Goal: Task Accomplishment & Management: Manage account settings

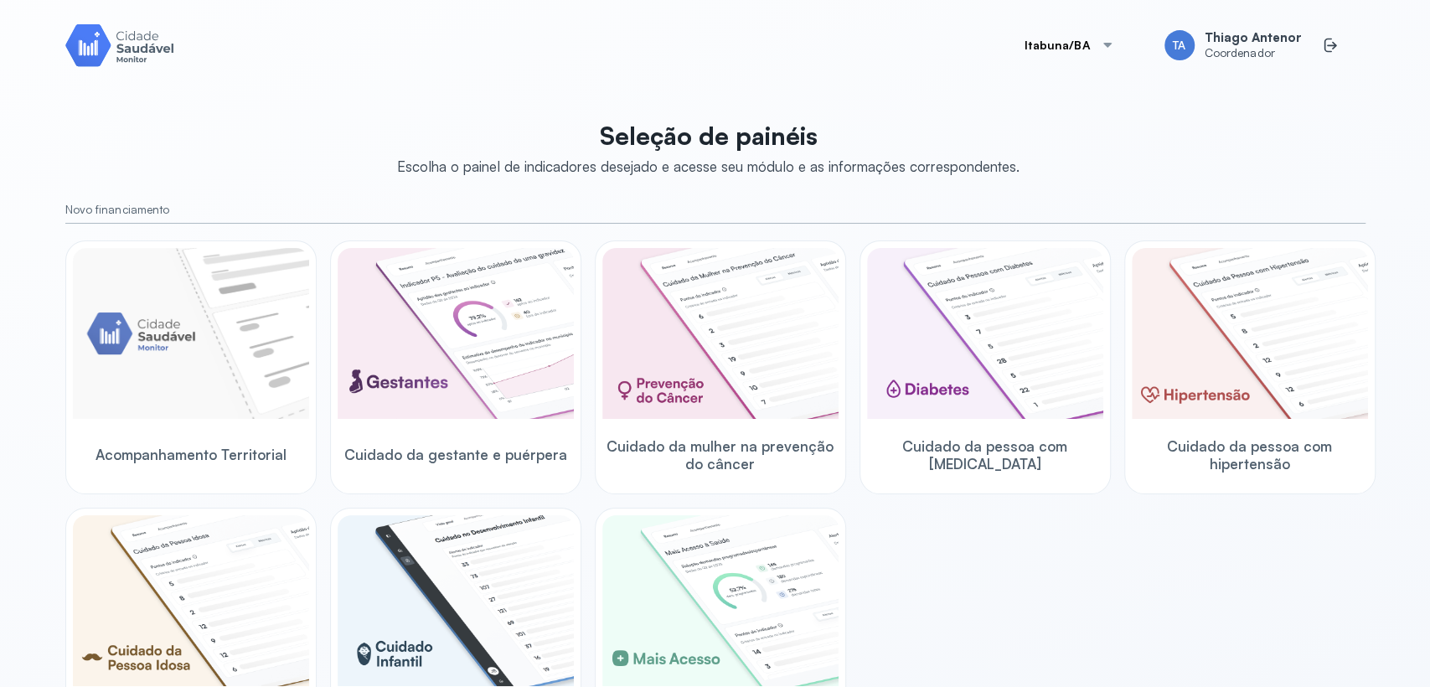
click at [1045, 53] on button "Itabuna/BA" at bounding box center [1070, 45] width 130 height 34
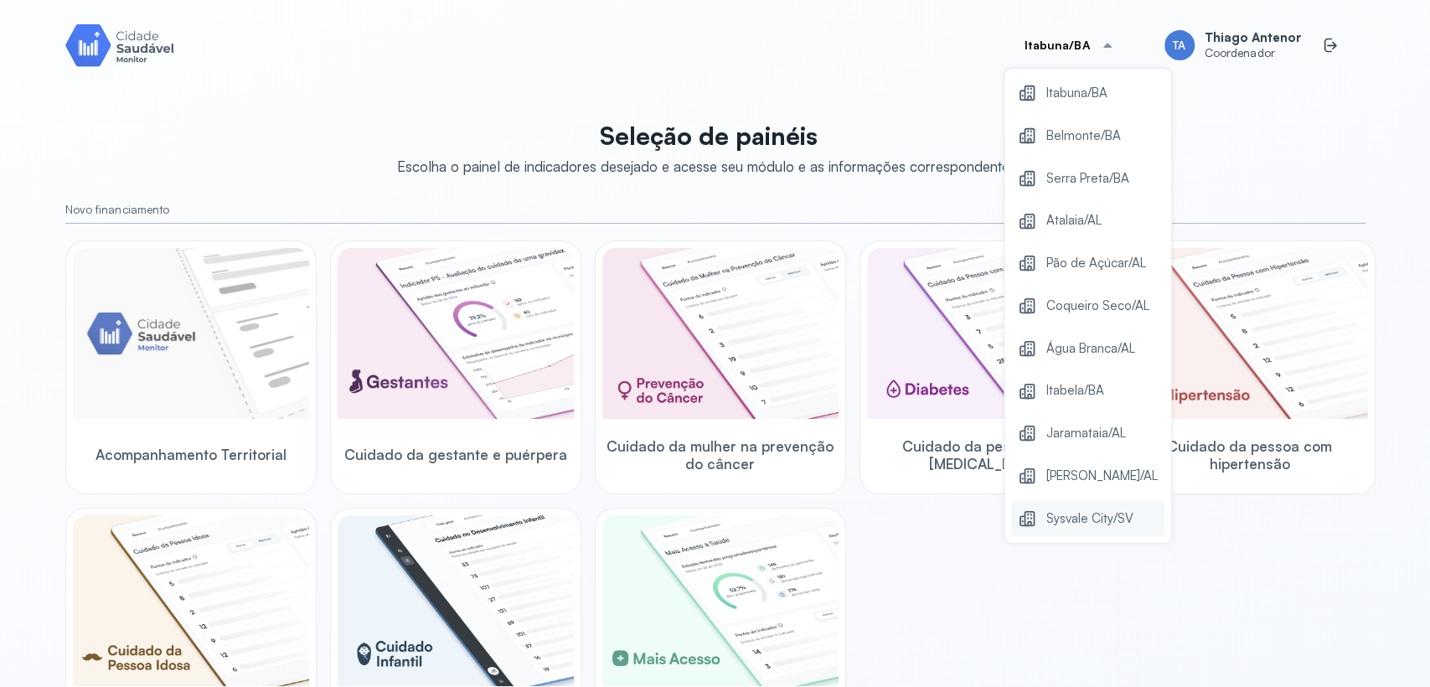
click at [1052, 522] on span "Sysvale City/SV" at bounding box center [1089, 519] width 87 height 23
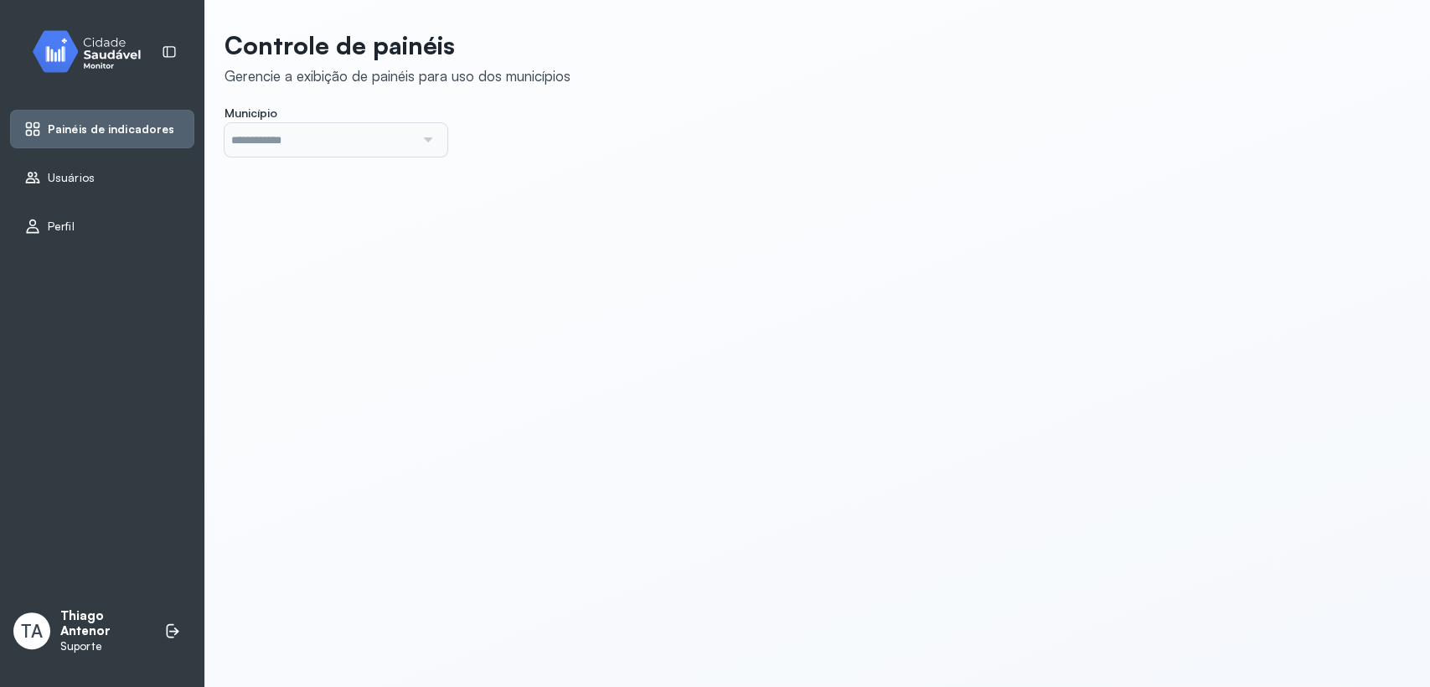
type input "*******"
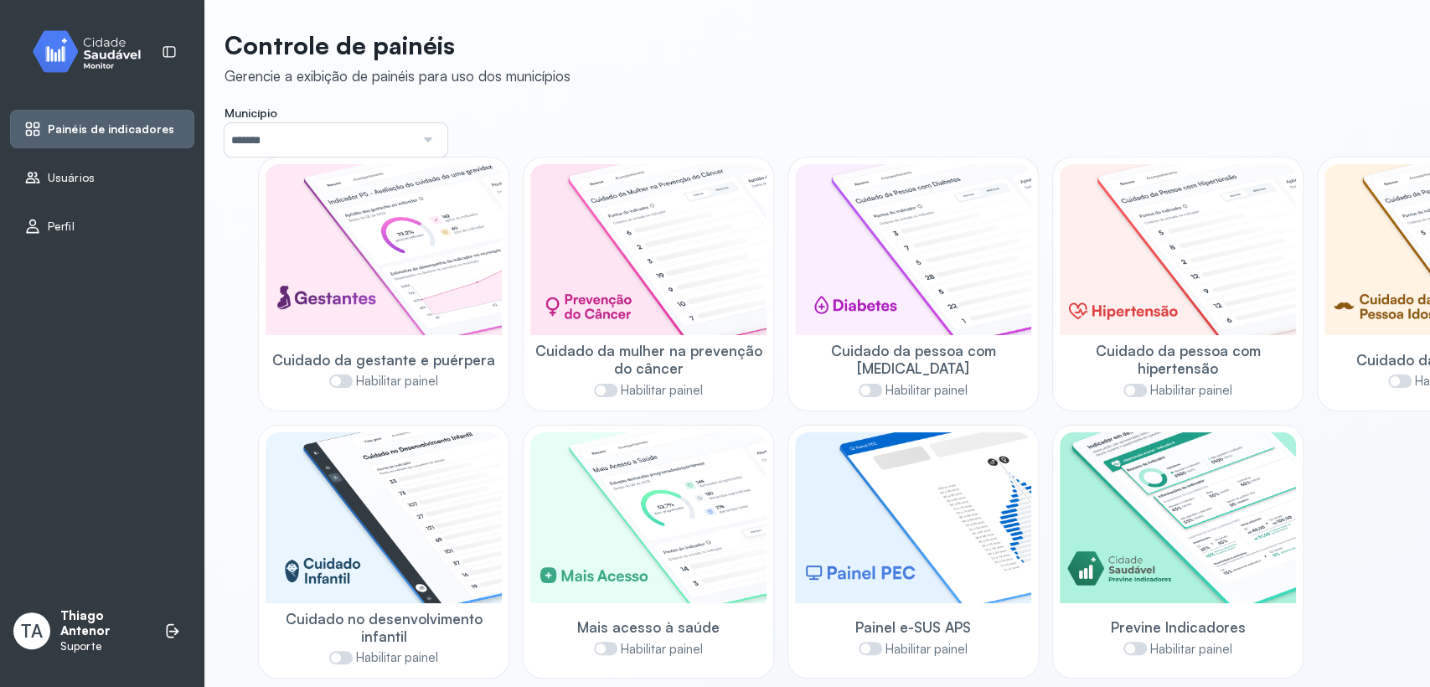
click at [34, 176] on icon at bounding box center [32, 177] width 17 height 17
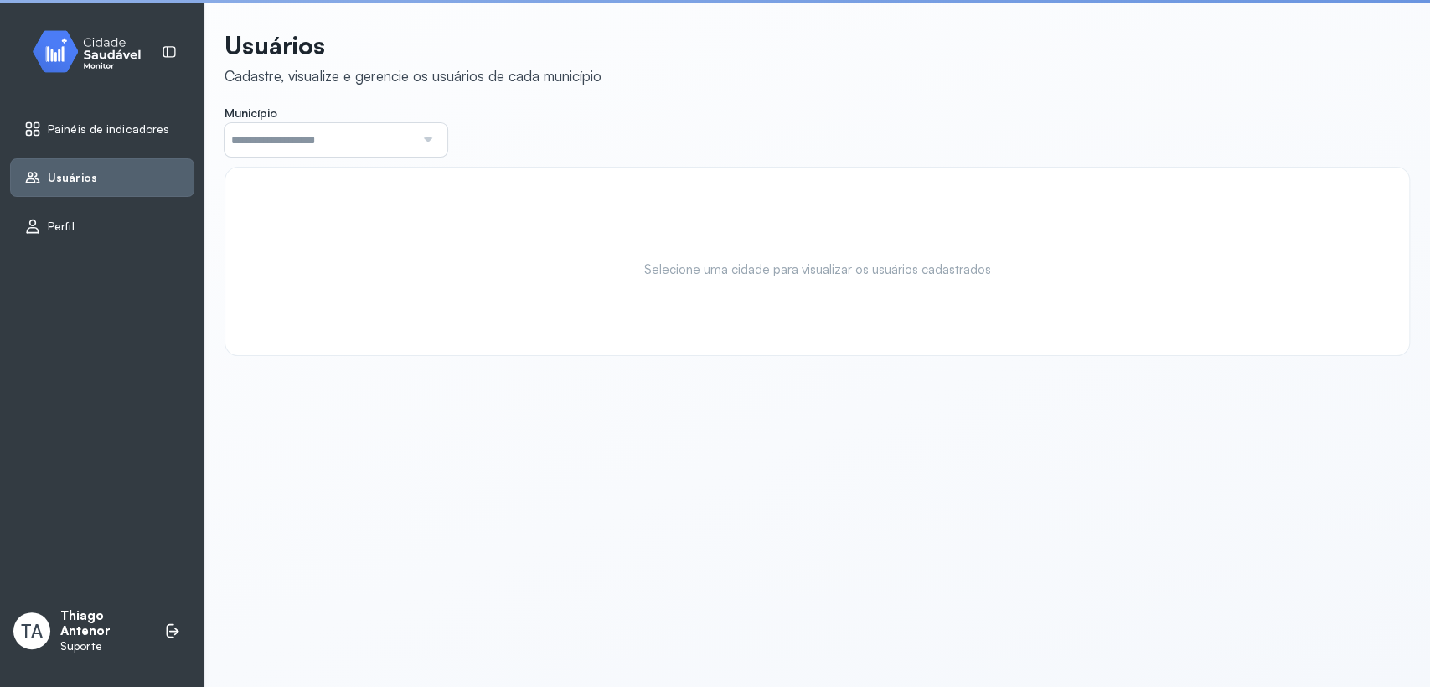
click at [286, 148] on input "text" at bounding box center [320, 140] width 190 height 34
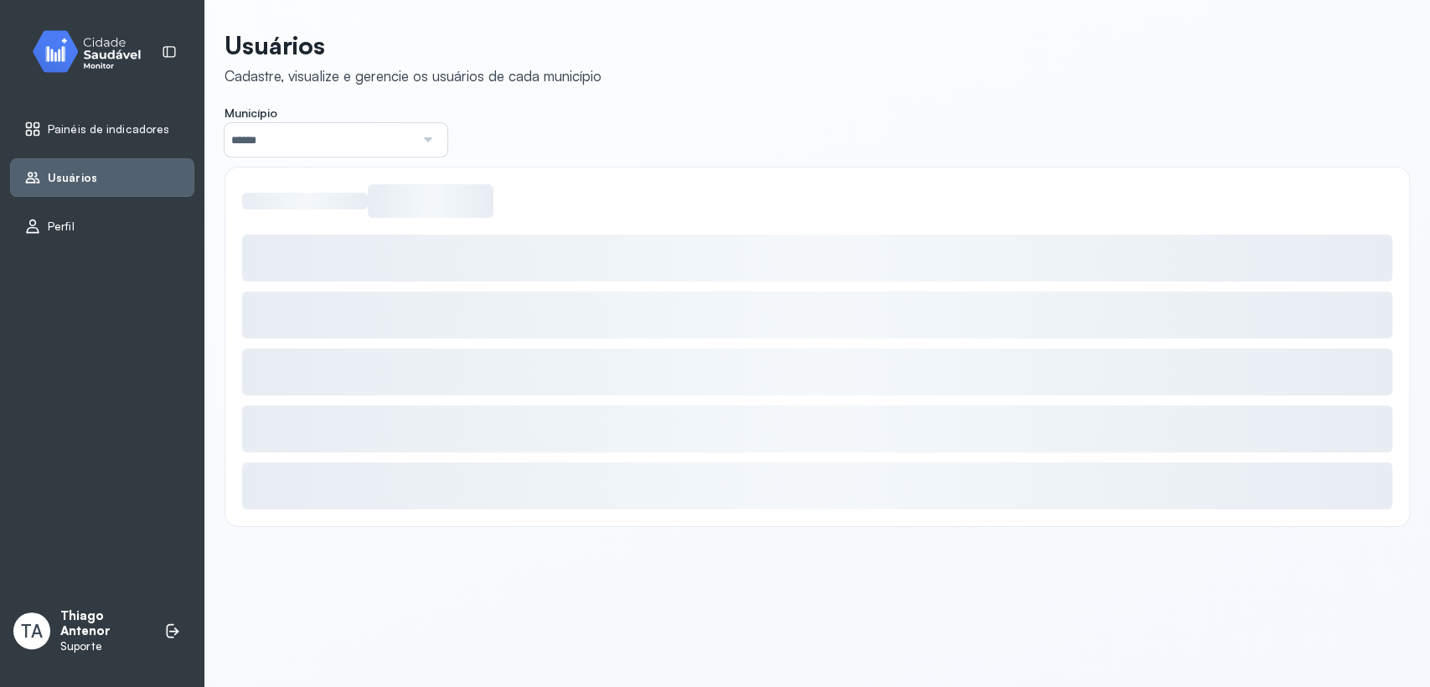
click at [281, 397] on div "Usuários Cadastre, visualize e gerencie os usuários de cada município Município…" at bounding box center [818, 278] width 1186 height 497
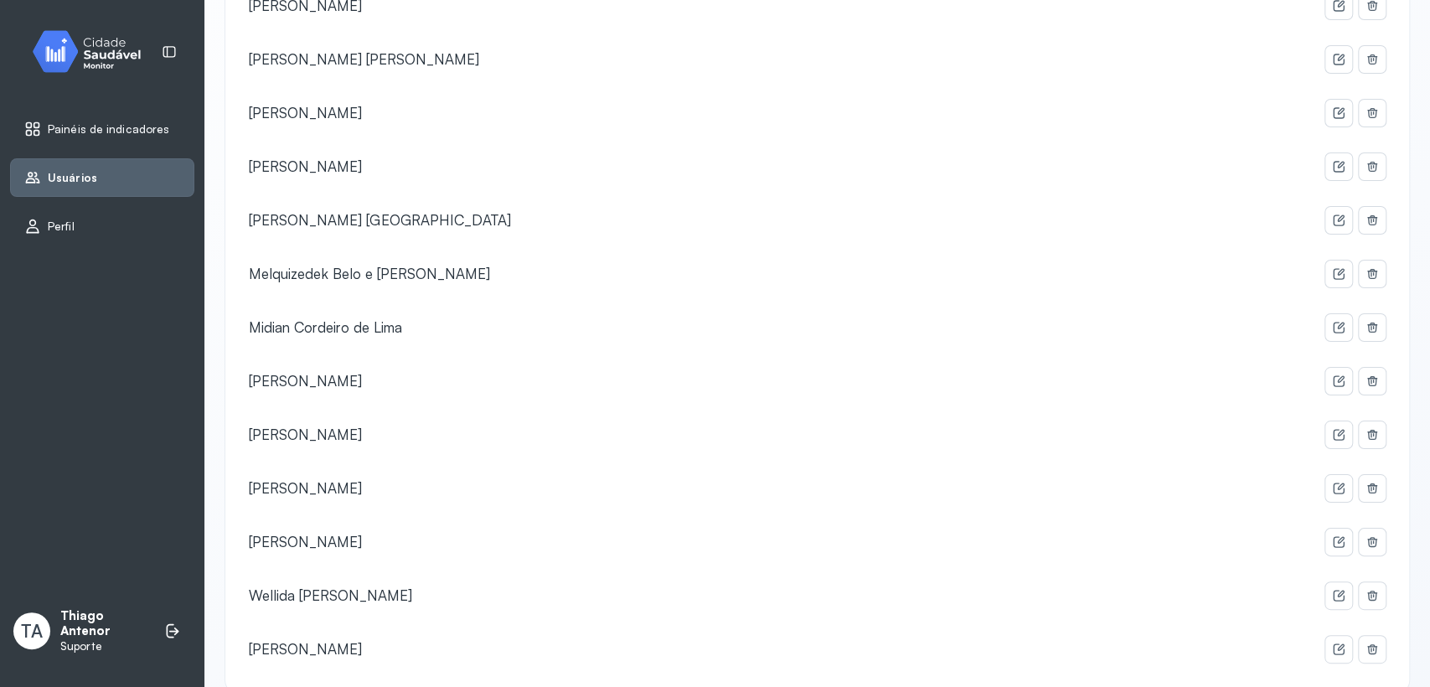
scroll to position [1024, 0]
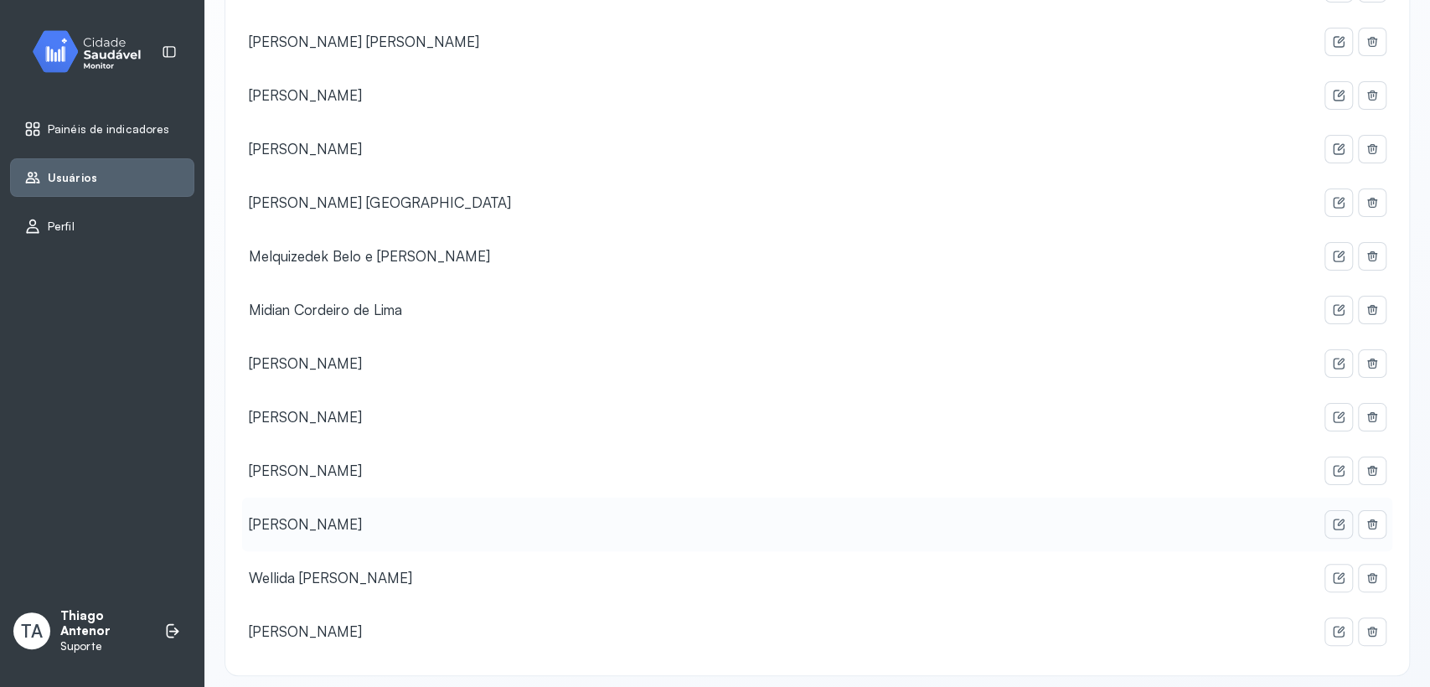
click at [1332, 521] on icon at bounding box center [1338, 524] width 13 height 13
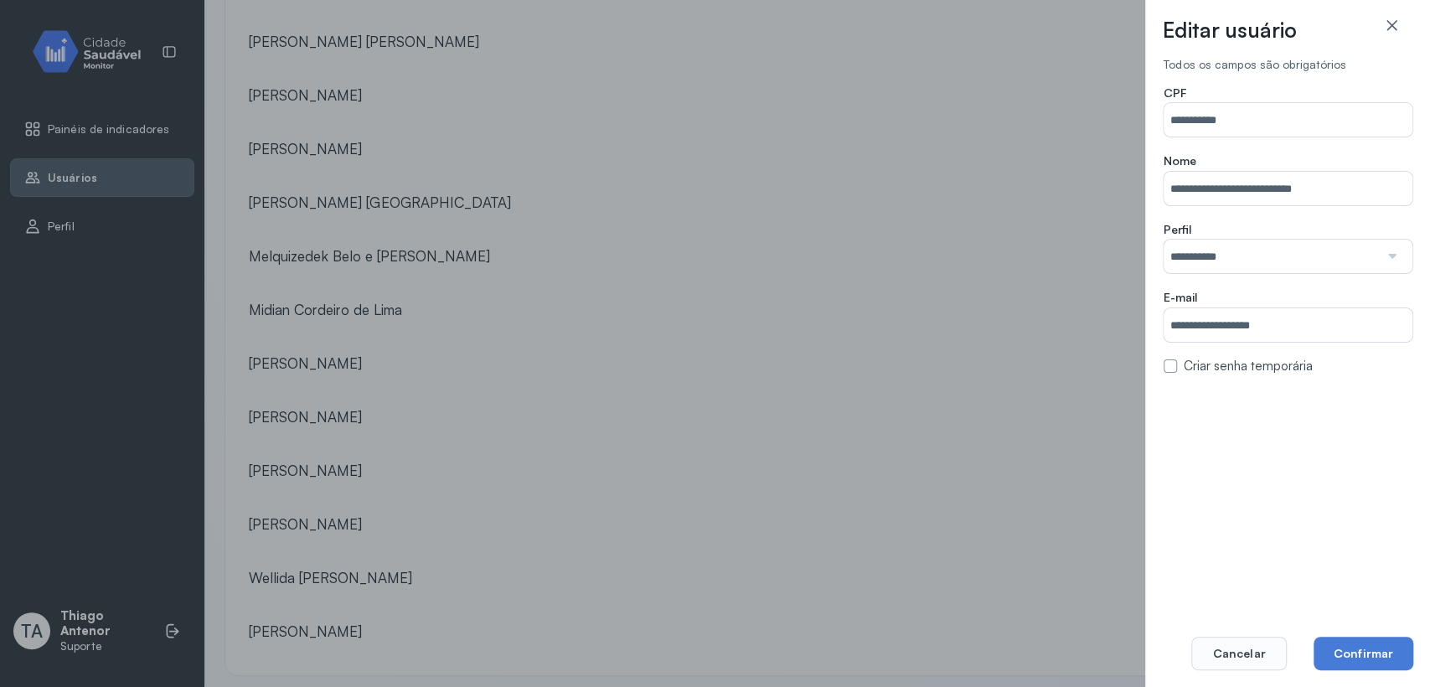
click at [1170, 365] on label at bounding box center [1170, 365] width 13 height 13
click at [1379, 661] on button "Confirmar" at bounding box center [1364, 654] width 100 height 34
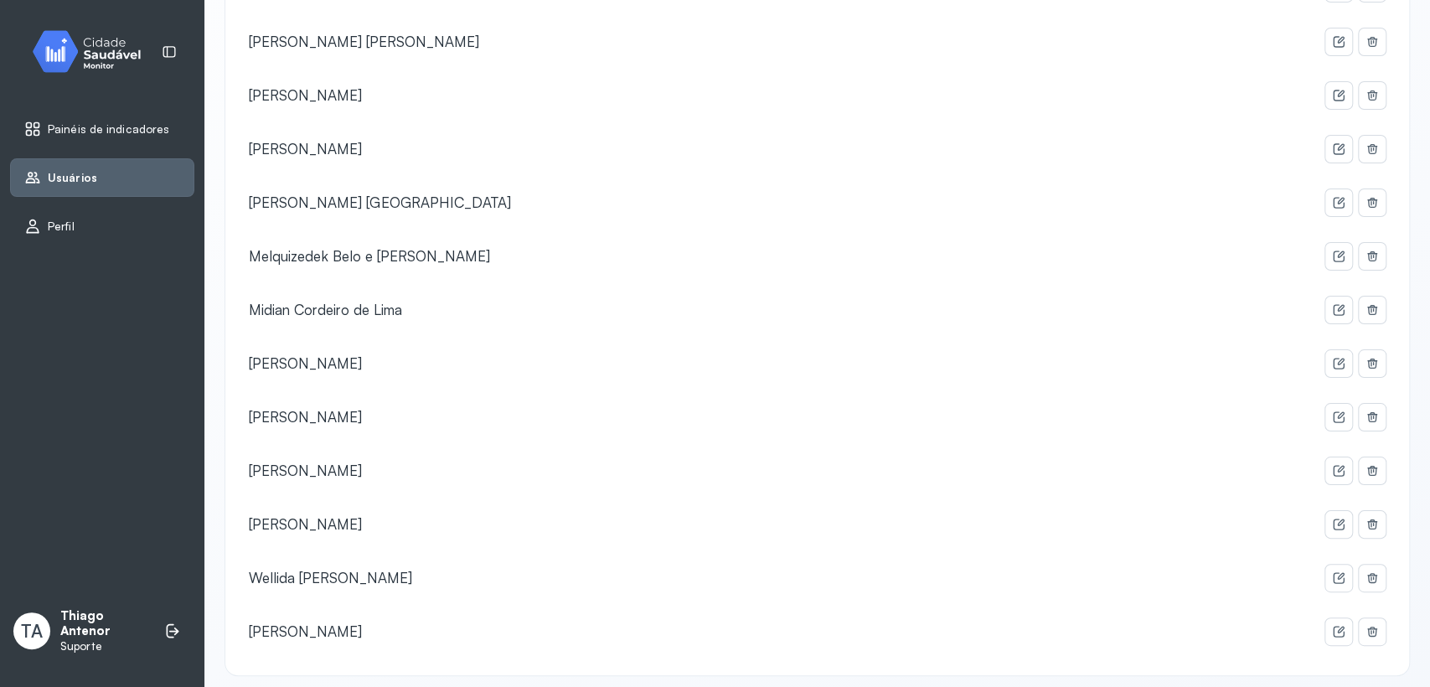
scroll to position [1032, 0]
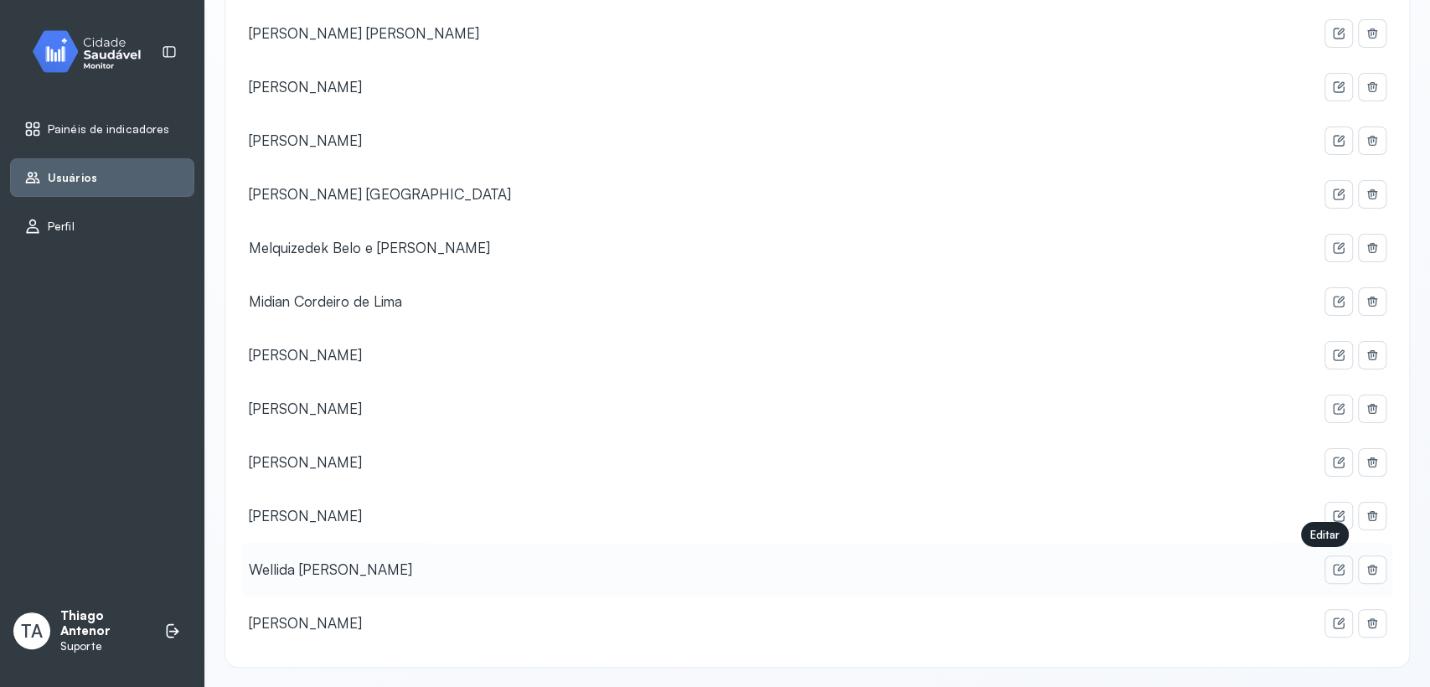
click at [1330, 556] on button at bounding box center [1338, 569] width 27 height 27
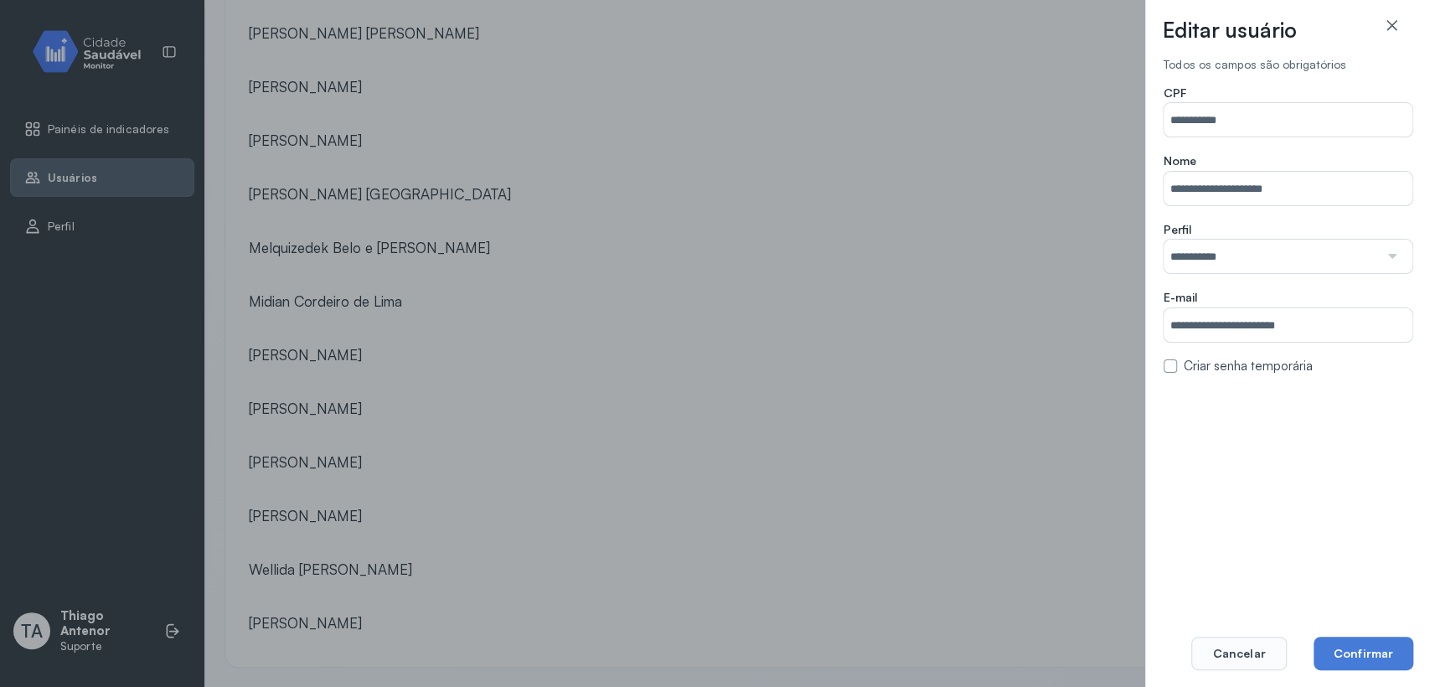
click at [1168, 366] on label at bounding box center [1170, 365] width 13 height 13
click at [1367, 654] on button "Confirmar" at bounding box center [1364, 654] width 100 height 34
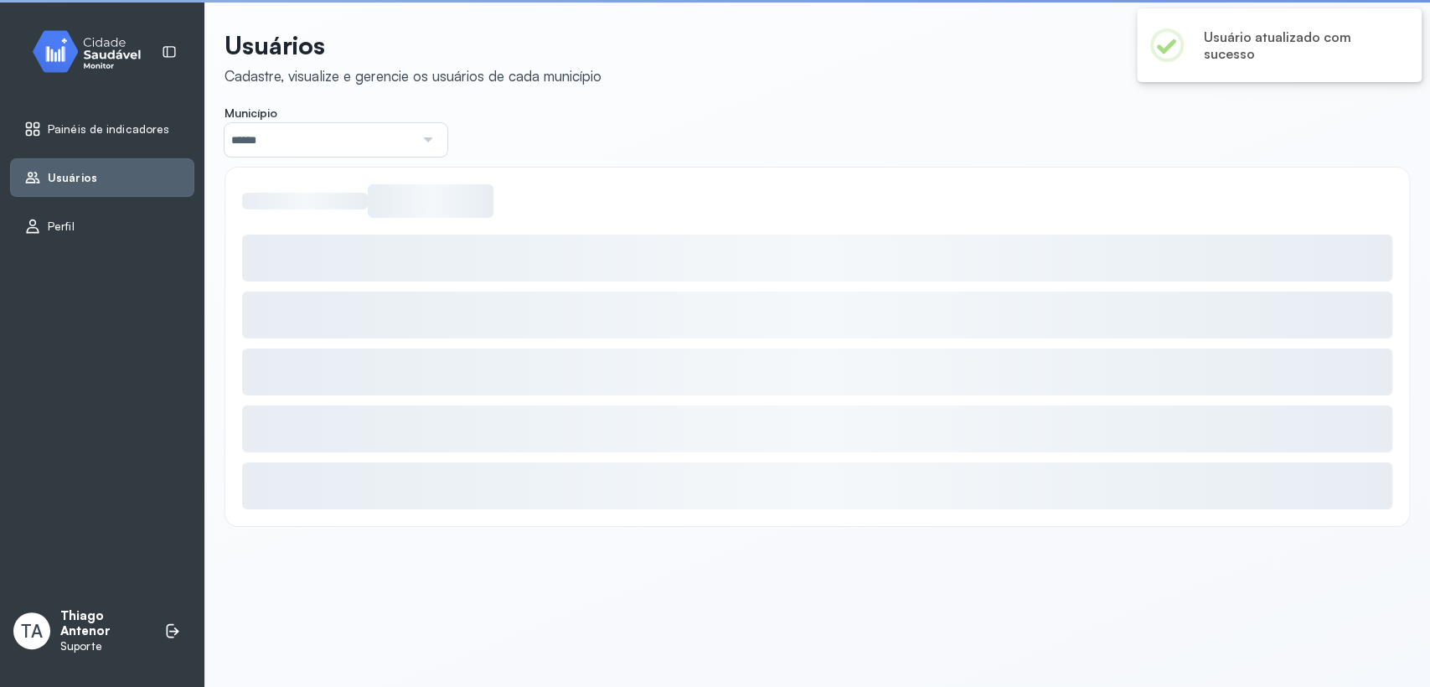
scroll to position [0, 0]
